Goal: Browse casually: Explore the website without a specific task or goal

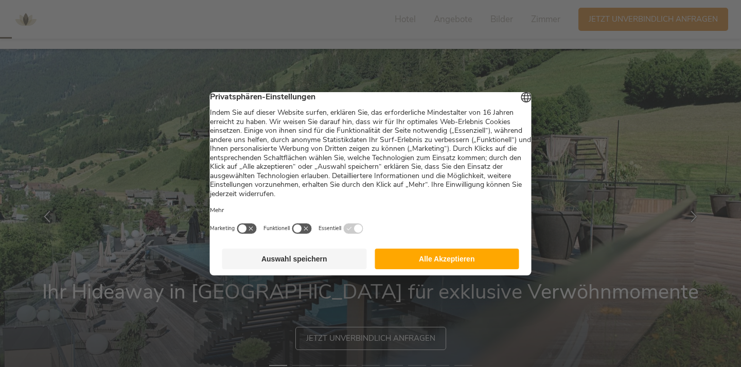
scroll to position [50, 0]
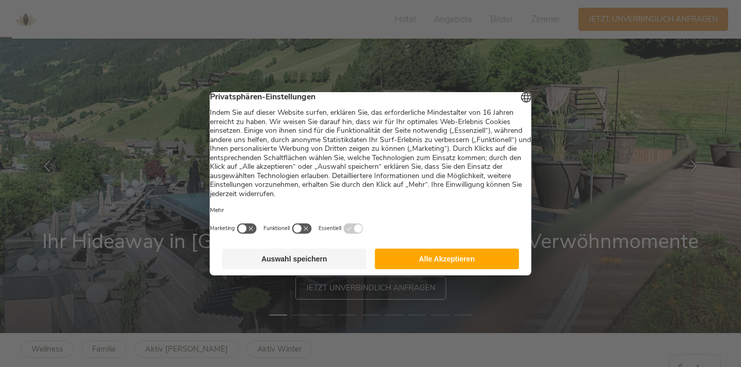
click at [427, 261] on button "Alle Akzeptieren" at bounding box center [447, 259] width 145 height 21
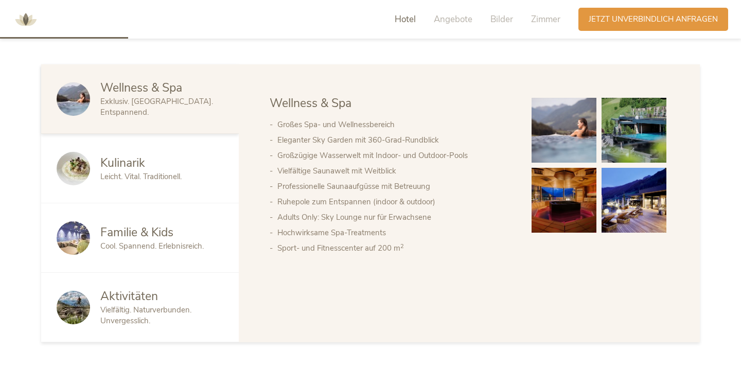
scroll to position [542, 0]
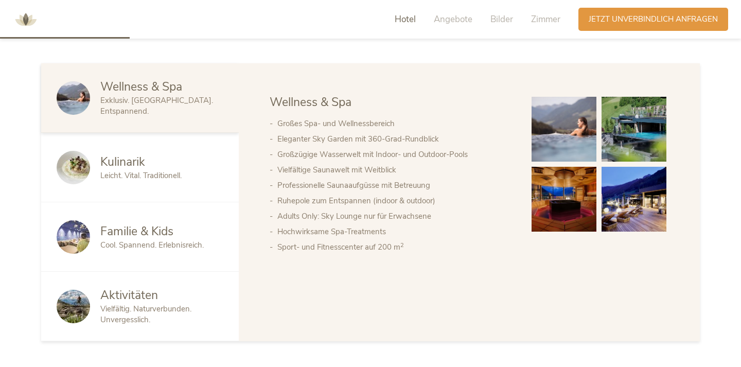
click at [138, 184] on div "Kulinarik Leicht. Vital. Traditionell." at bounding box center [140, 167] width 198 height 69
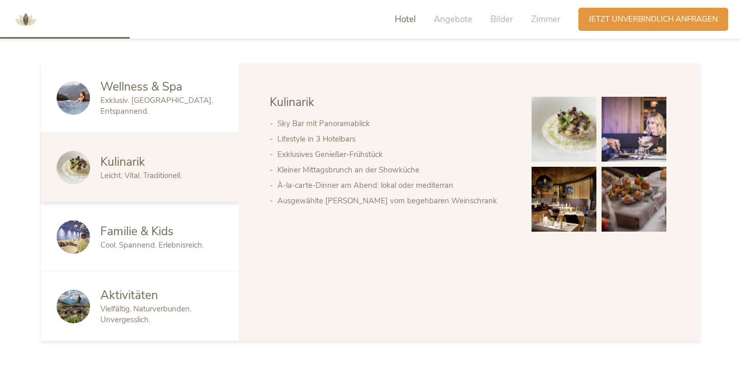
click at [115, 235] on span "Familie & Kids" at bounding box center [136, 231] width 73 height 16
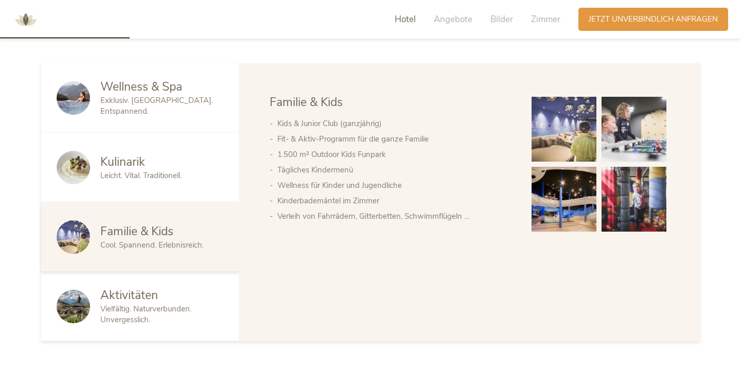
click at [117, 309] on span "Vielfältig. Naturverbunden. Unvergesslich." at bounding box center [145, 314] width 91 height 21
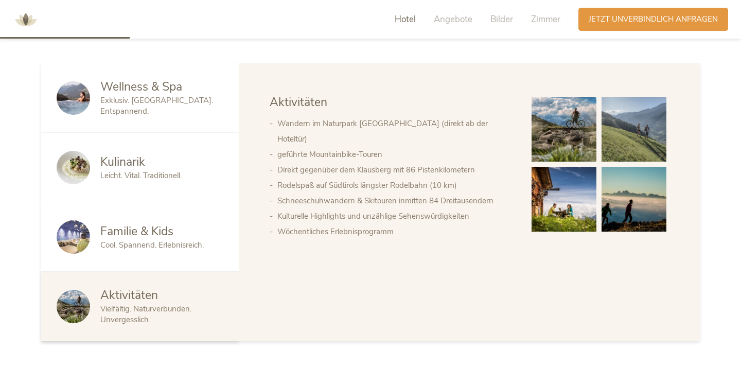
click at [131, 170] on span "Kulinarik" at bounding box center [122, 162] width 45 height 16
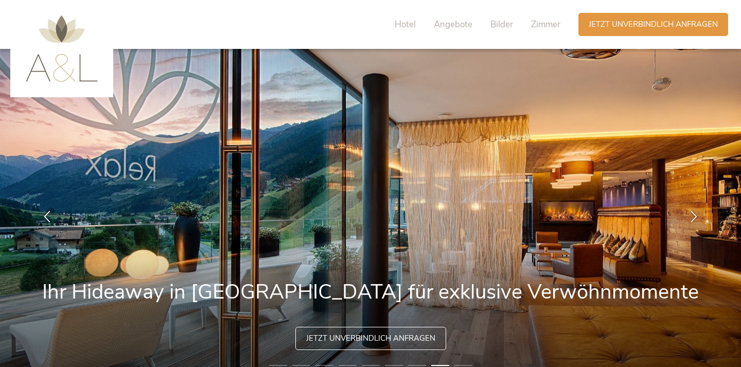
scroll to position [3, 0]
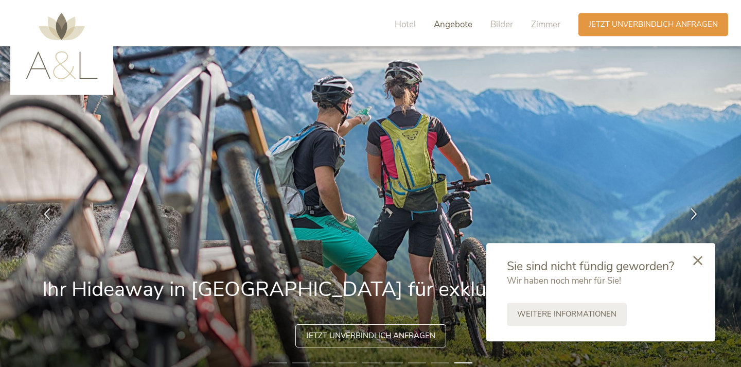
click at [452, 26] on span "Angebote" at bounding box center [453, 25] width 39 height 12
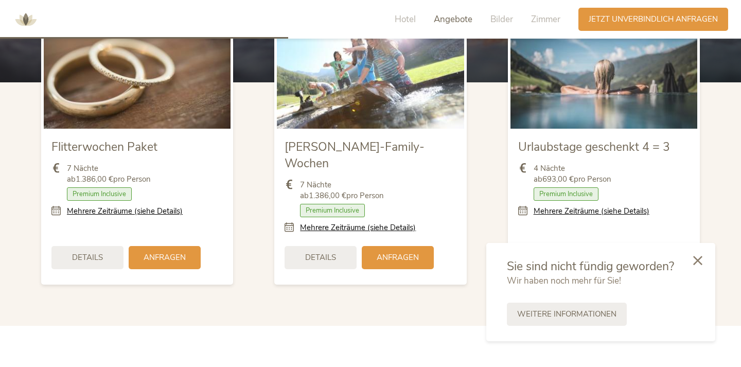
scroll to position [1207, 0]
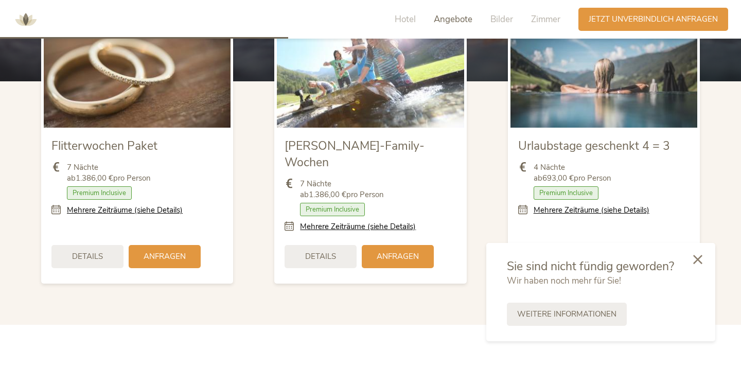
click at [701, 260] on icon at bounding box center [697, 259] width 9 height 9
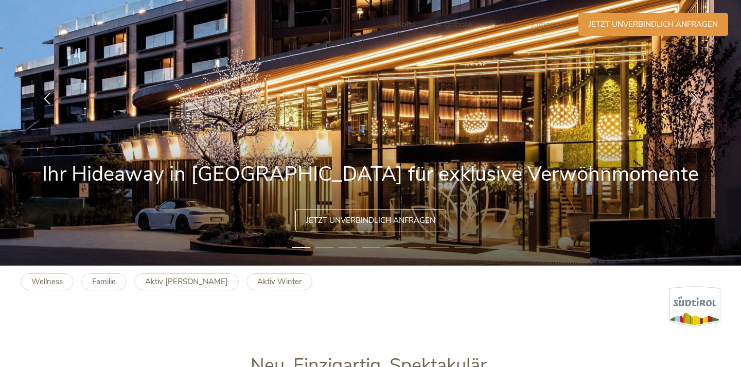
scroll to position [0, 0]
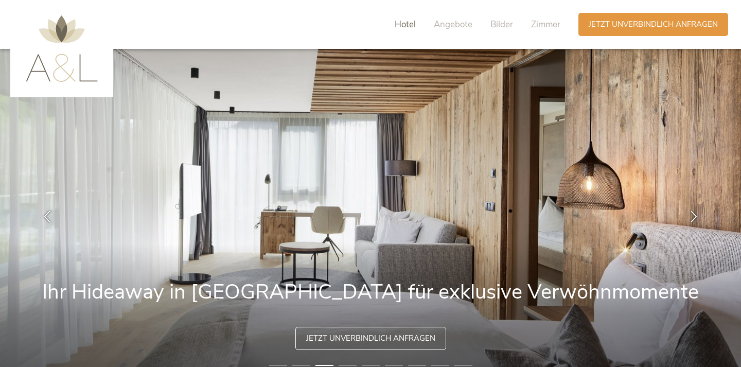
click at [404, 26] on span "Hotel" at bounding box center [405, 25] width 21 height 12
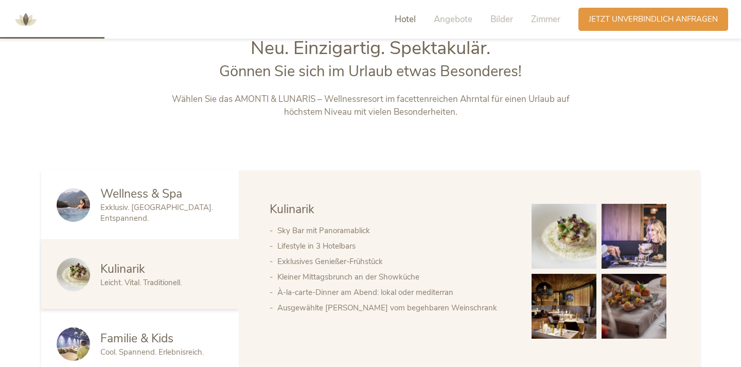
scroll to position [439, 0]
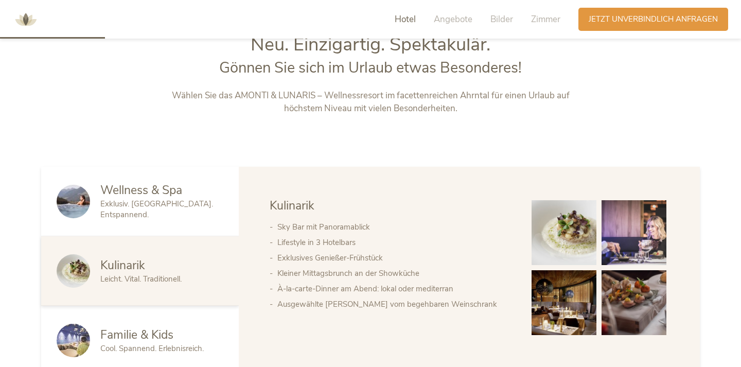
click at [578, 235] on img at bounding box center [564, 232] width 65 height 65
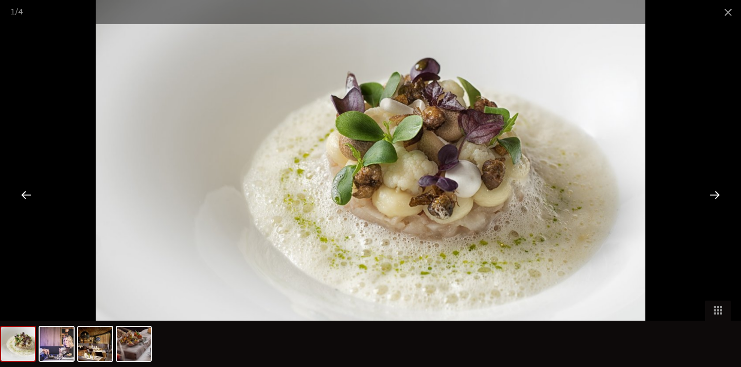
click at [718, 191] on div at bounding box center [715, 195] width 32 height 32
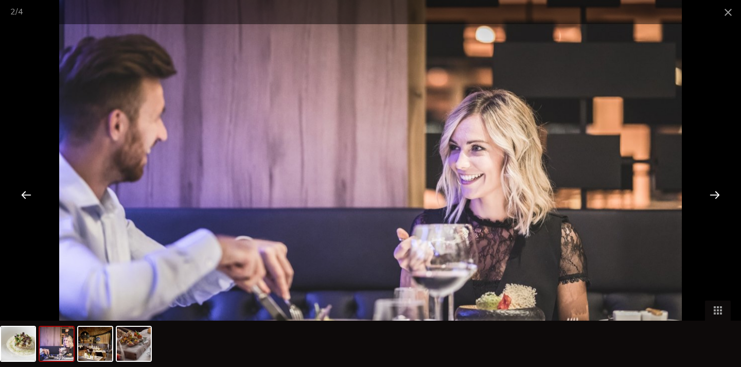
click at [718, 191] on div at bounding box center [715, 195] width 32 height 32
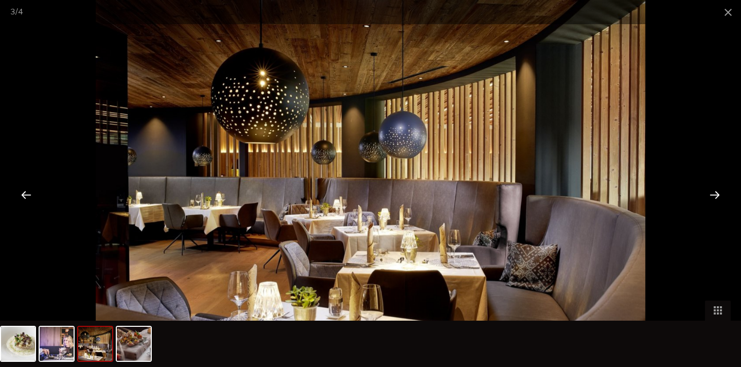
click at [718, 191] on div at bounding box center [715, 195] width 32 height 32
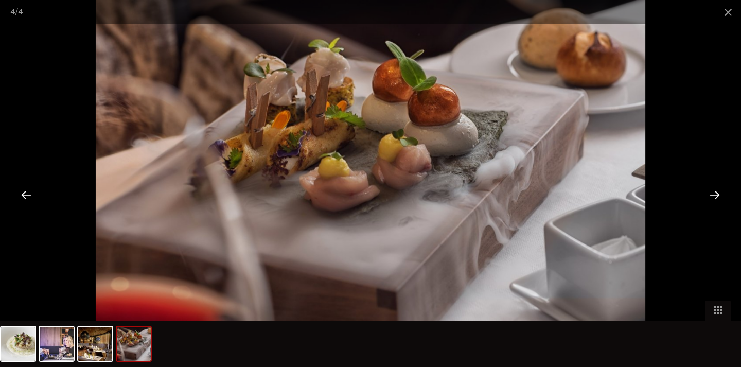
click at [718, 191] on div at bounding box center [715, 195] width 32 height 32
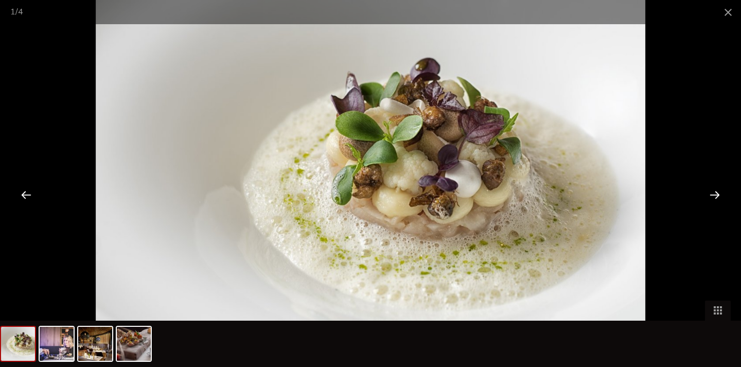
click at [718, 191] on div at bounding box center [715, 195] width 32 height 32
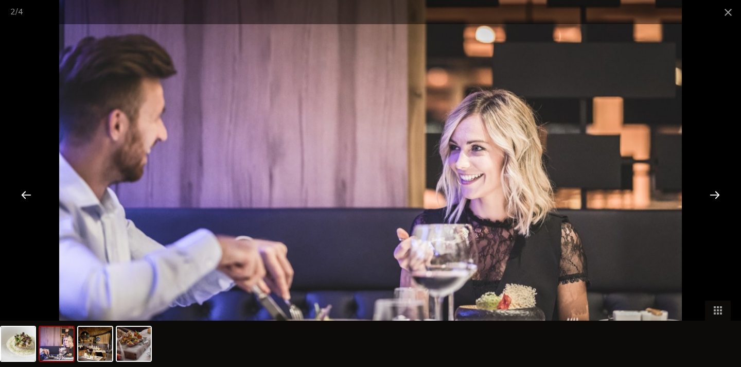
click at [718, 191] on div at bounding box center [715, 195] width 32 height 32
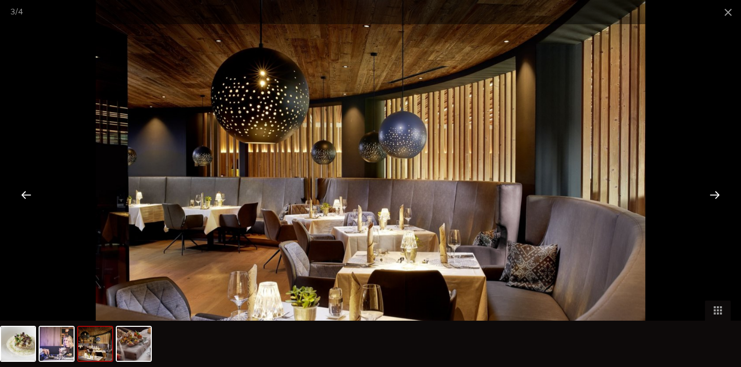
scroll to position [757, 0]
